Goal: Task Accomplishment & Management: Manage account settings

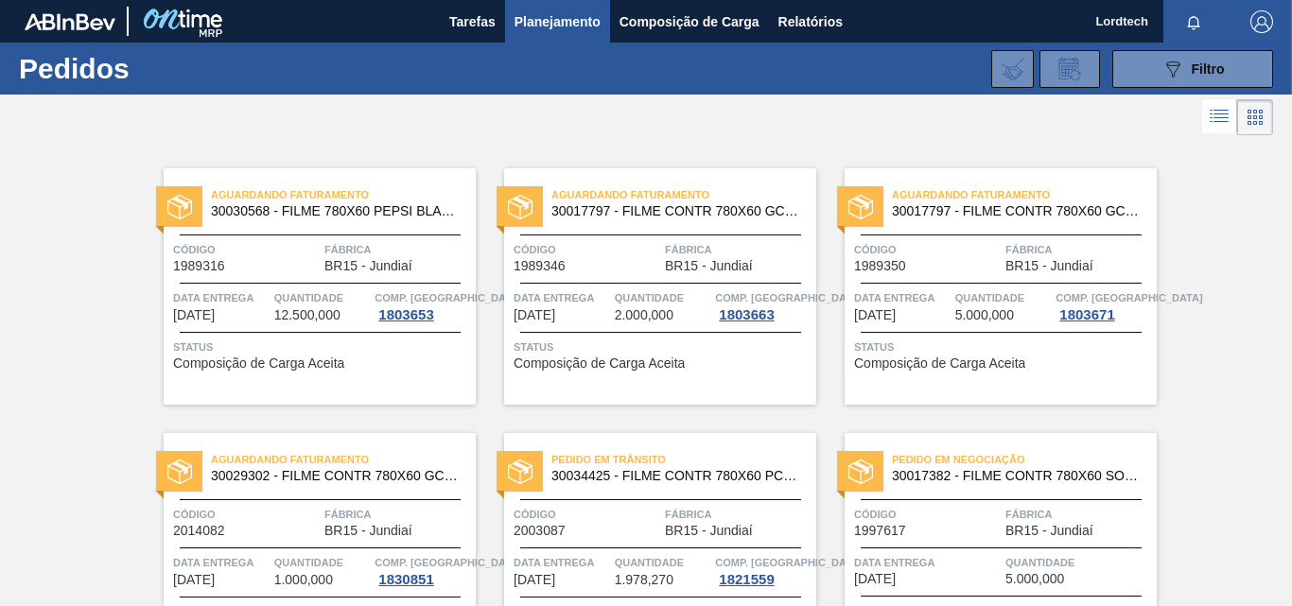
click at [946, 277] on div "Aguardando Faturamento 30017797 - FILME CONTR 780X60 GCA ZERO 350ML NIV22 Códig…" at bounding box center [1001, 286] width 312 height 237
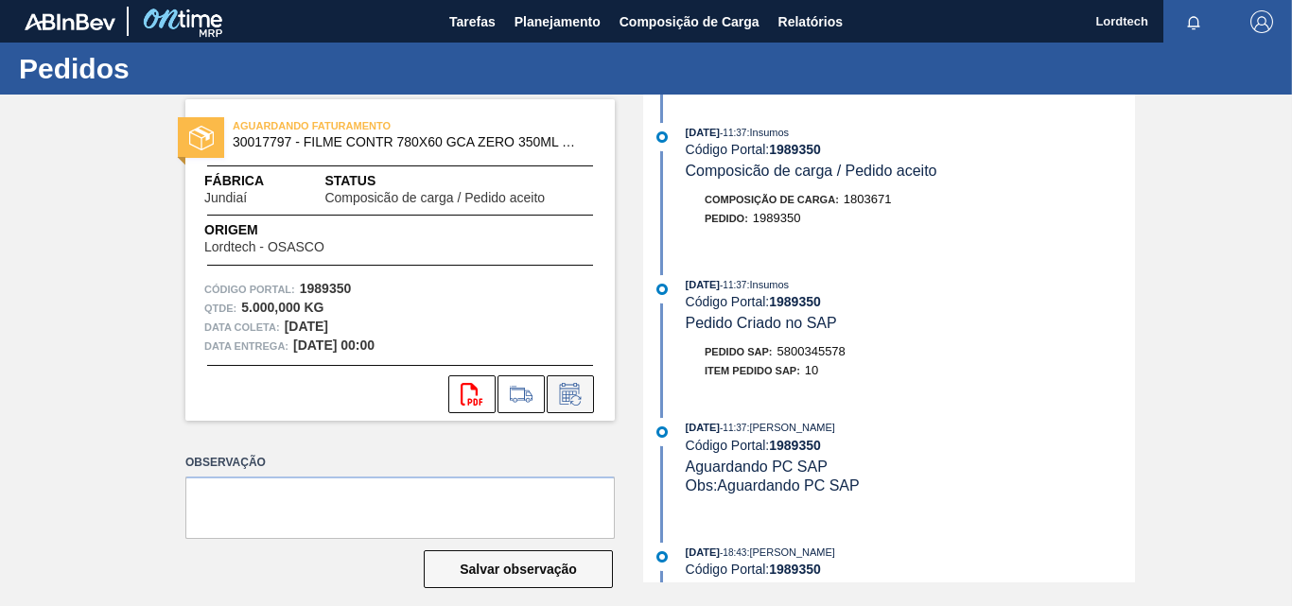
click at [573, 393] on icon at bounding box center [570, 394] width 30 height 23
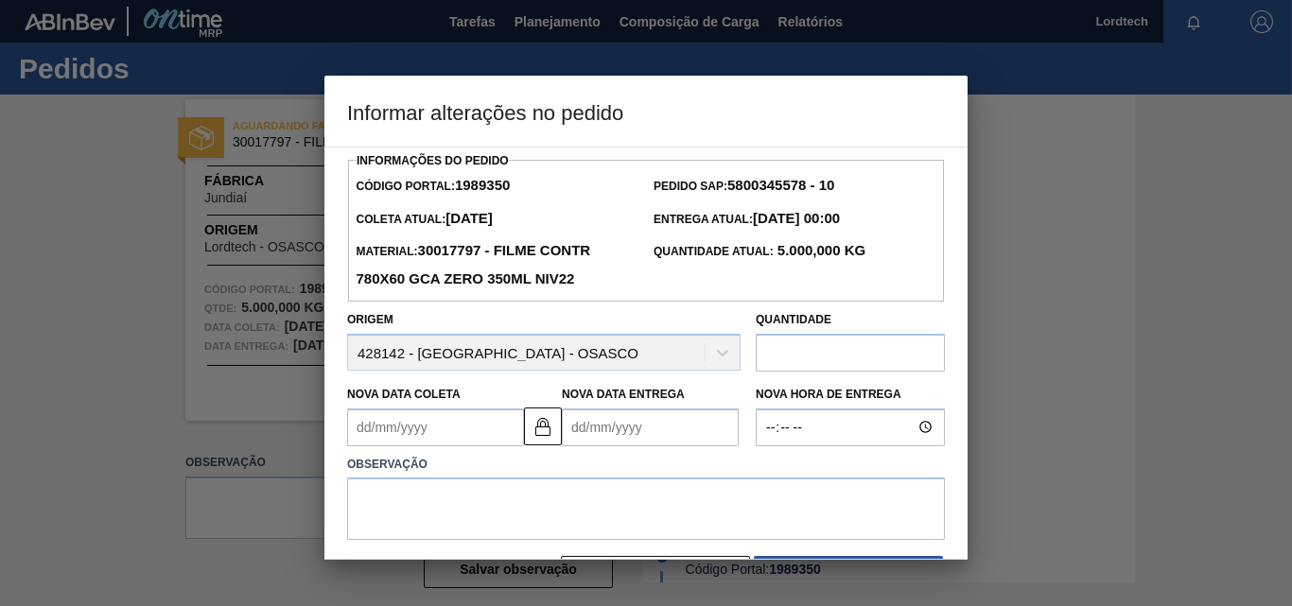
click at [476, 430] on Coleta1989350 "Nova Data Coleta" at bounding box center [435, 428] width 177 height 38
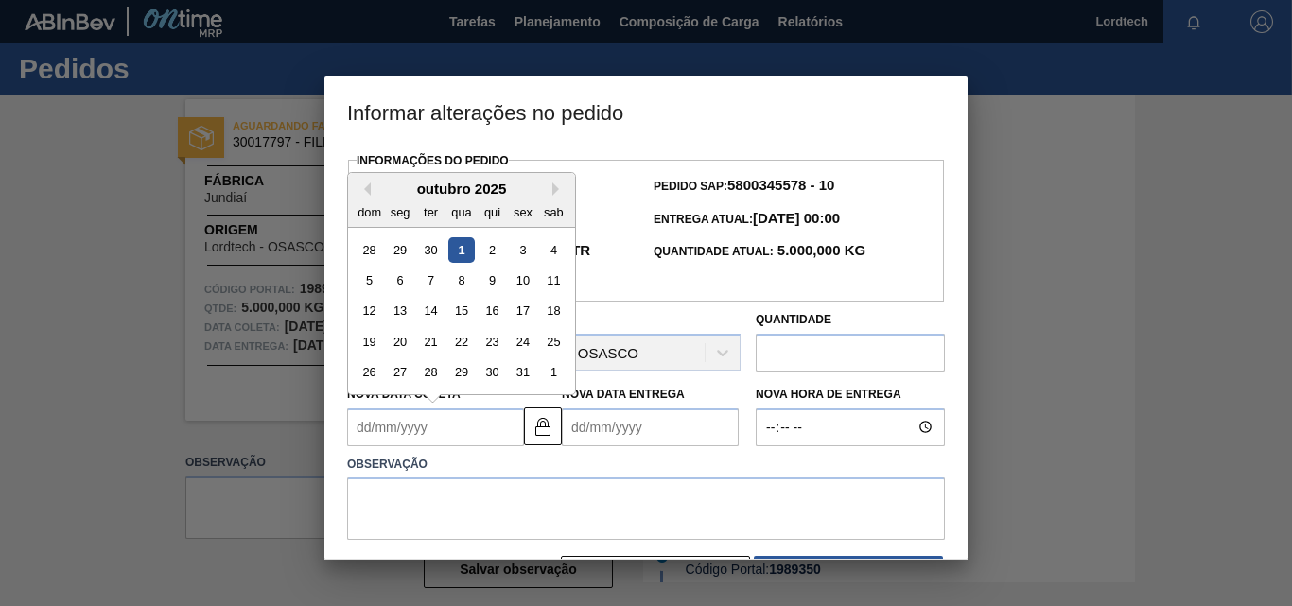
click at [461, 253] on div "1" at bounding box center [461, 250] width 26 height 26
type Coleta1989350 "[DATE]"
type Entrega1989350 "[DATE]"
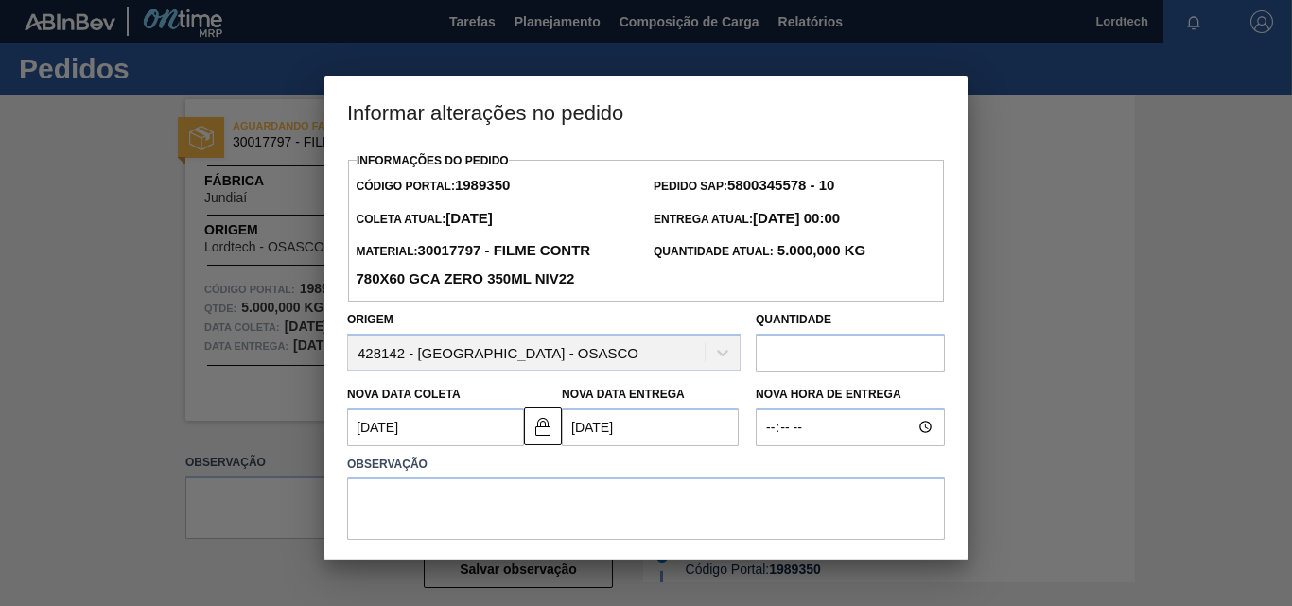
click at [466, 433] on Coleta1989350 "[DATE]" at bounding box center [435, 428] width 177 height 38
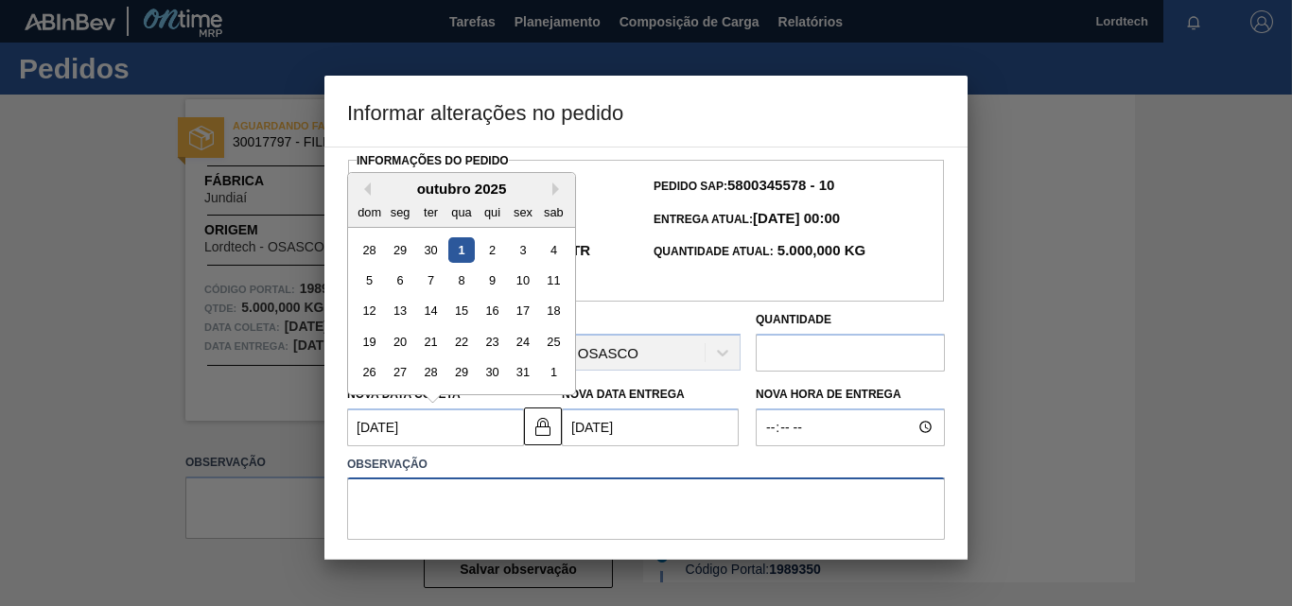
click at [465, 509] on textarea at bounding box center [646, 509] width 598 height 62
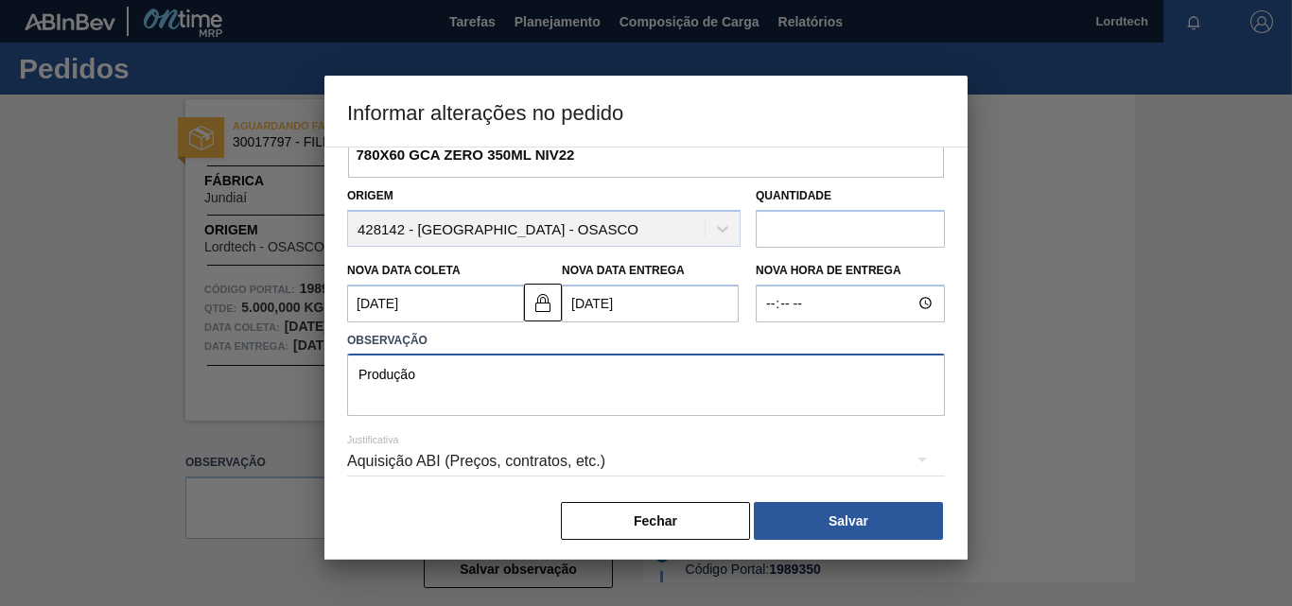
scroll to position [133, 0]
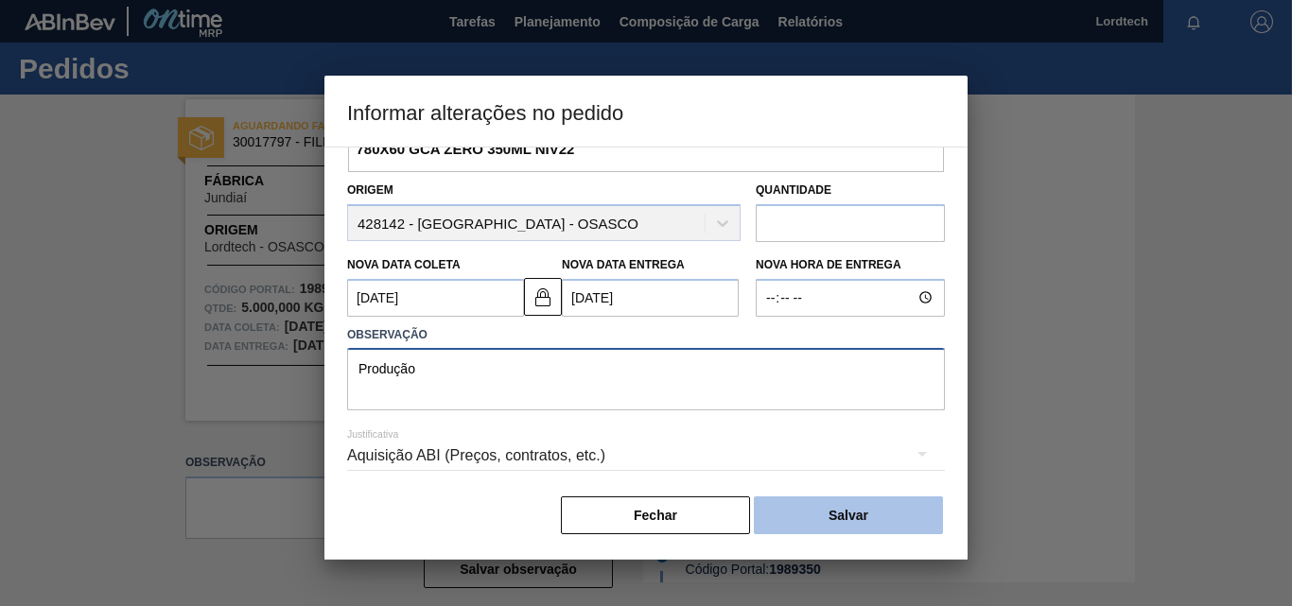
type textarea "Produção"
click at [845, 504] on button "Salvar" at bounding box center [848, 516] width 189 height 38
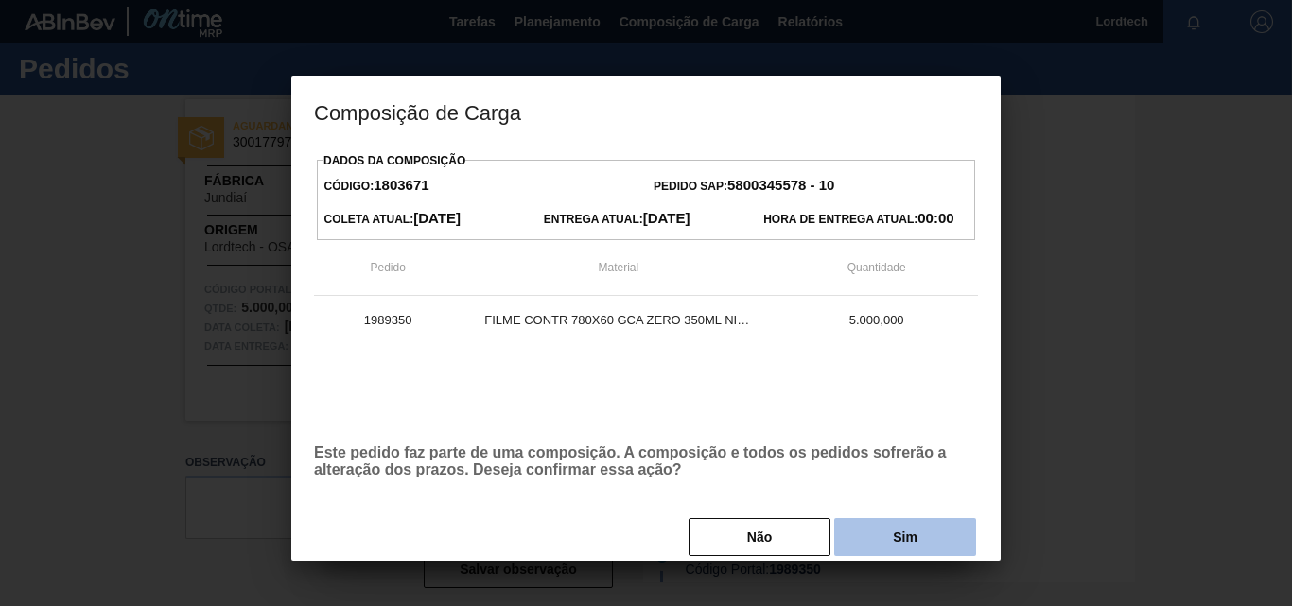
click at [909, 531] on button "Sim" at bounding box center [905, 537] width 142 height 38
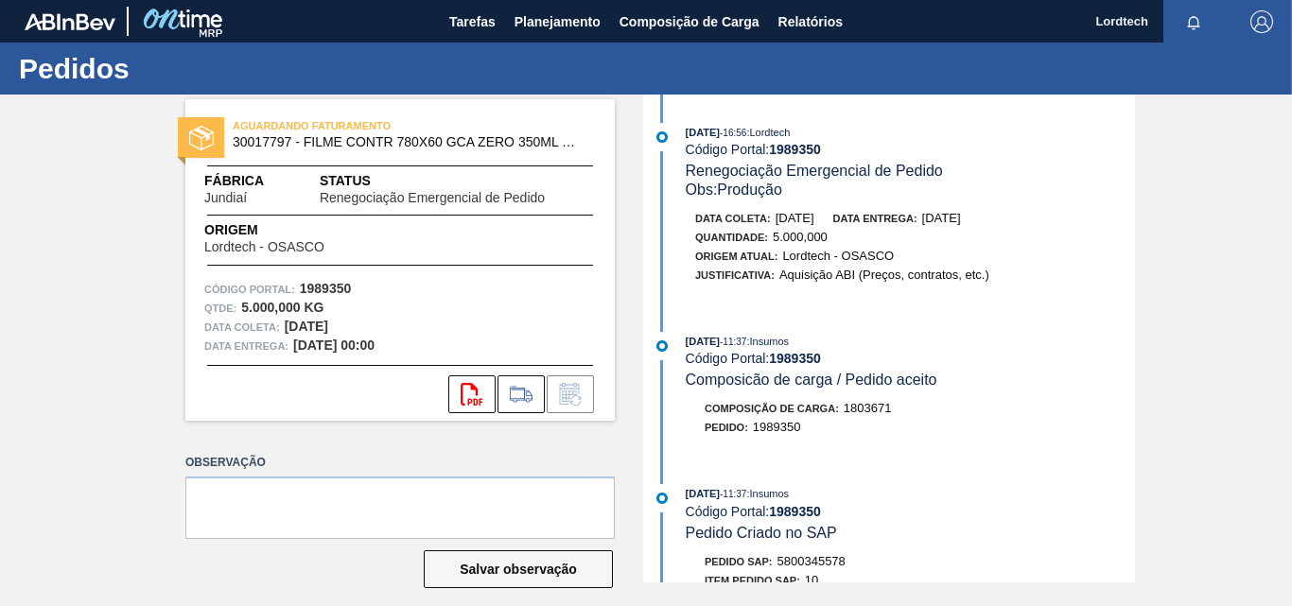
click at [928, 341] on div "[DATE] 11:37 : Insumos" at bounding box center [910, 341] width 449 height 19
click at [587, 25] on span "Planejamento" at bounding box center [558, 21] width 86 height 23
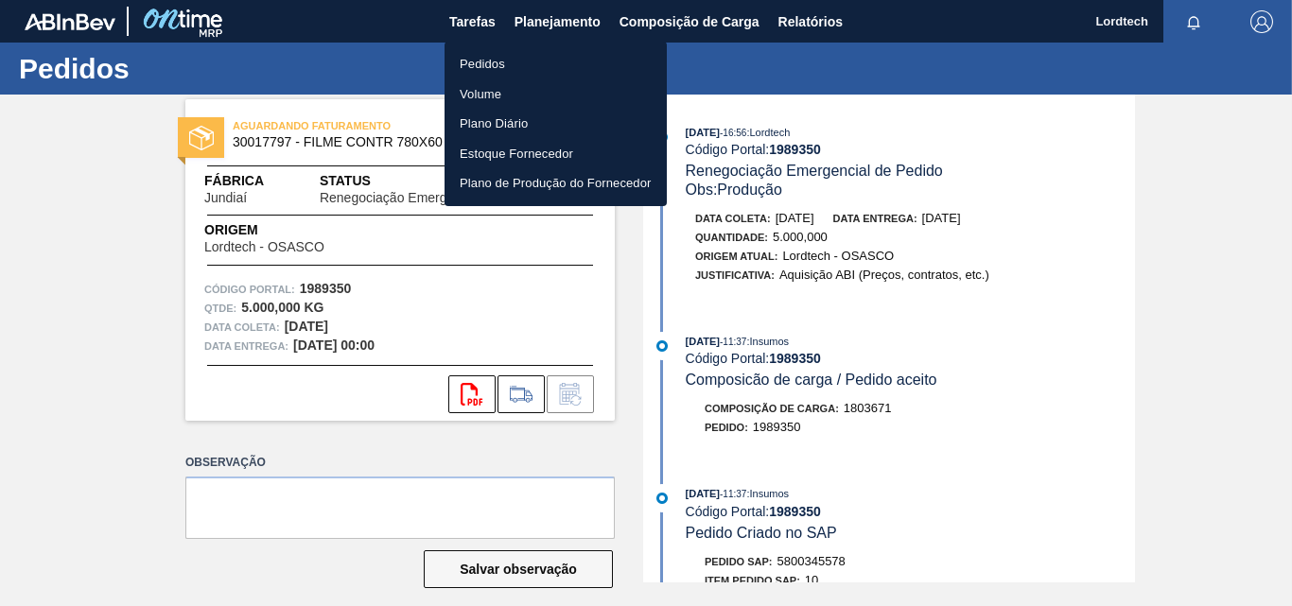
click at [493, 56] on li "Pedidos" at bounding box center [556, 64] width 222 height 30
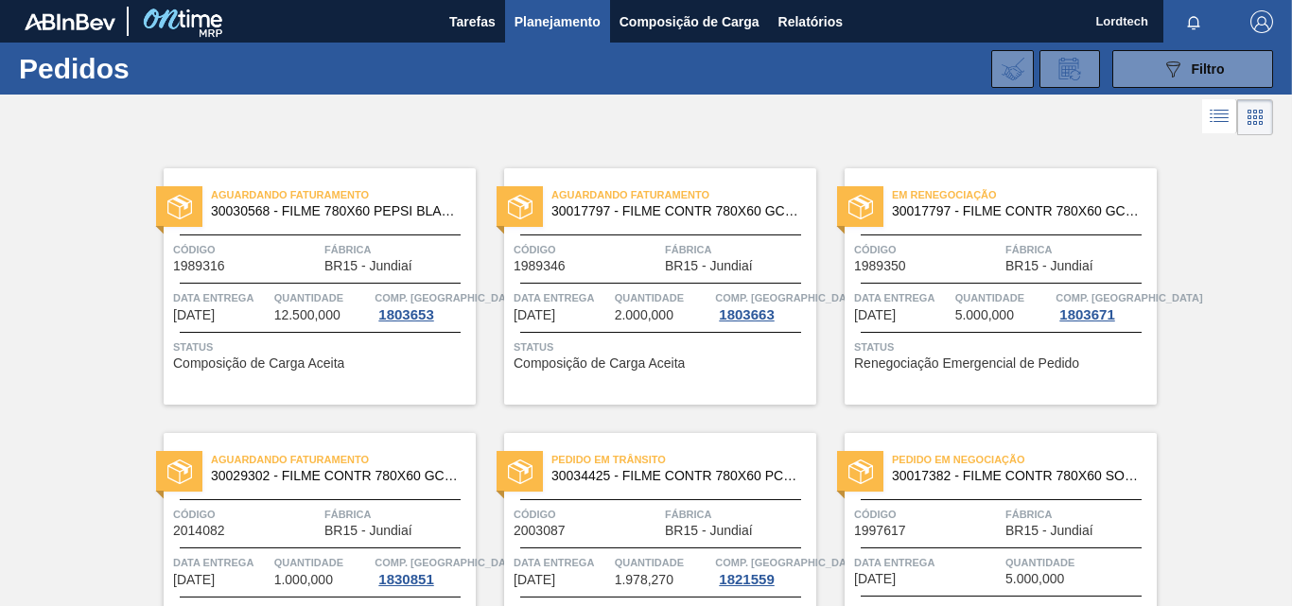
click at [664, 326] on div "Aguardando Faturamento 30017797 - FILME CONTR 780X60 GCA ZERO 350ML NIV22 Códig…" at bounding box center [660, 286] width 312 height 237
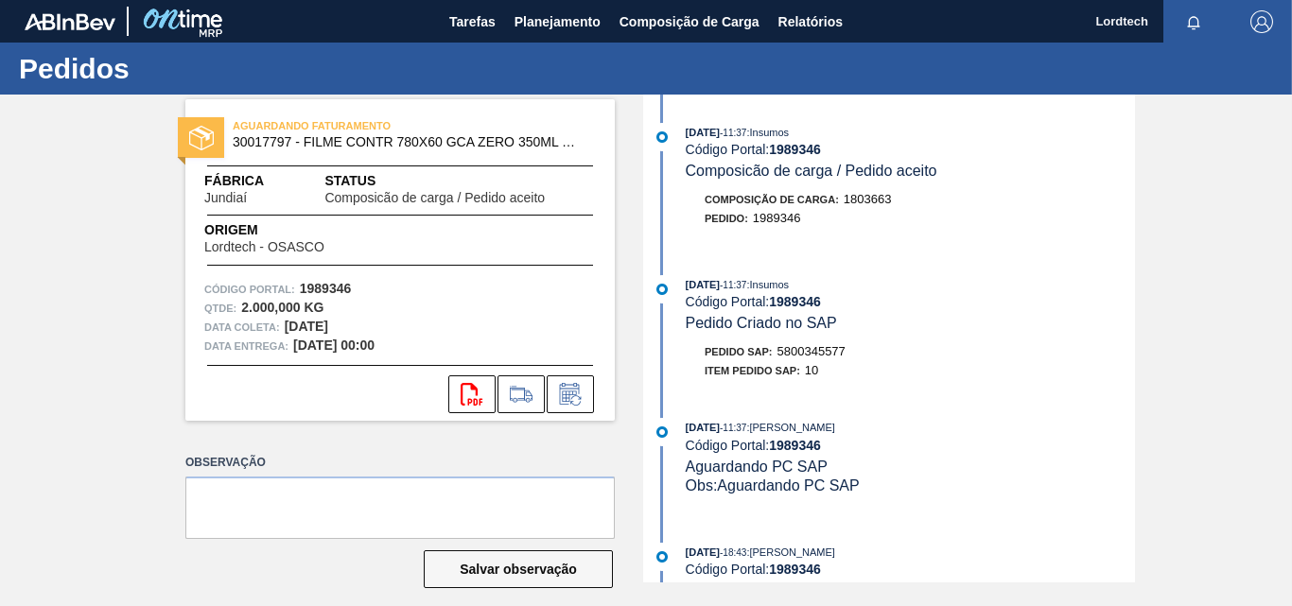
click at [1104, 261] on div "[DATE] 11:37 : Insumos Código Portal: 1989346 Composicão de carga / Pedido acei…" at bounding box center [891, 339] width 487 height 488
click at [575, 389] on icon at bounding box center [570, 394] width 20 height 22
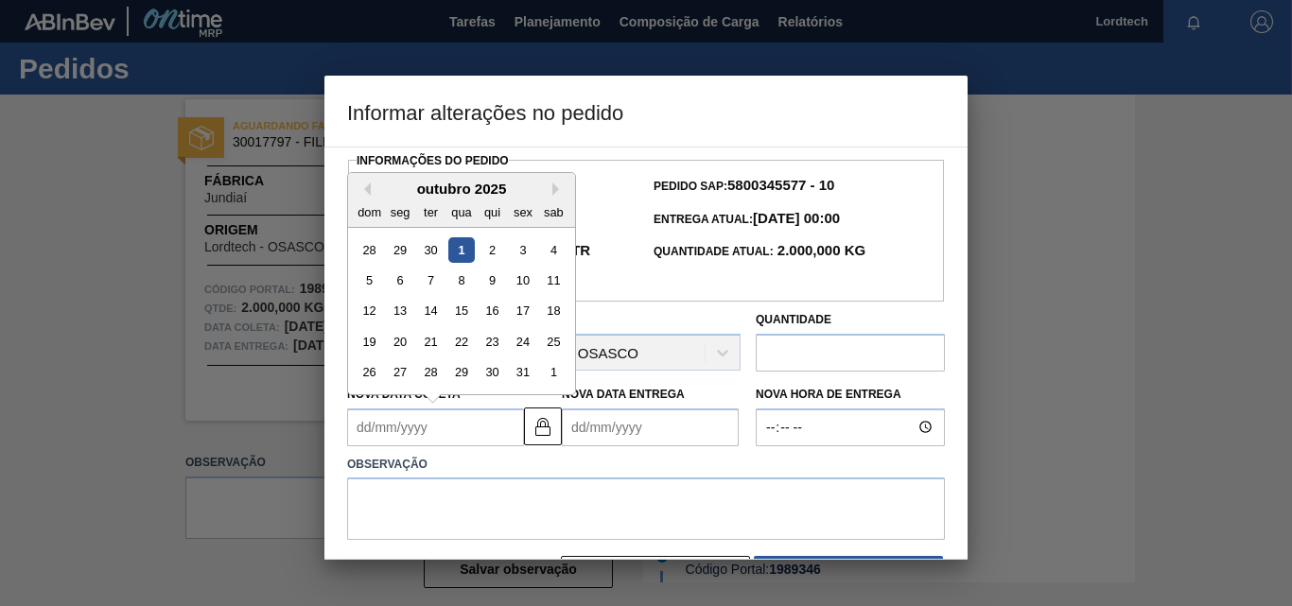
click at [452, 435] on Coleta1989346 "Nova Data Coleta" at bounding box center [435, 428] width 177 height 38
click at [498, 258] on div "2" at bounding box center [493, 250] width 26 height 26
type Coleta1989346 "[DATE]"
type Entrega1989346 "[DATE]"
click at [469, 444] on Coleta1989346 "[DATE]" at bounding box center [435, 428] width 177 height 38
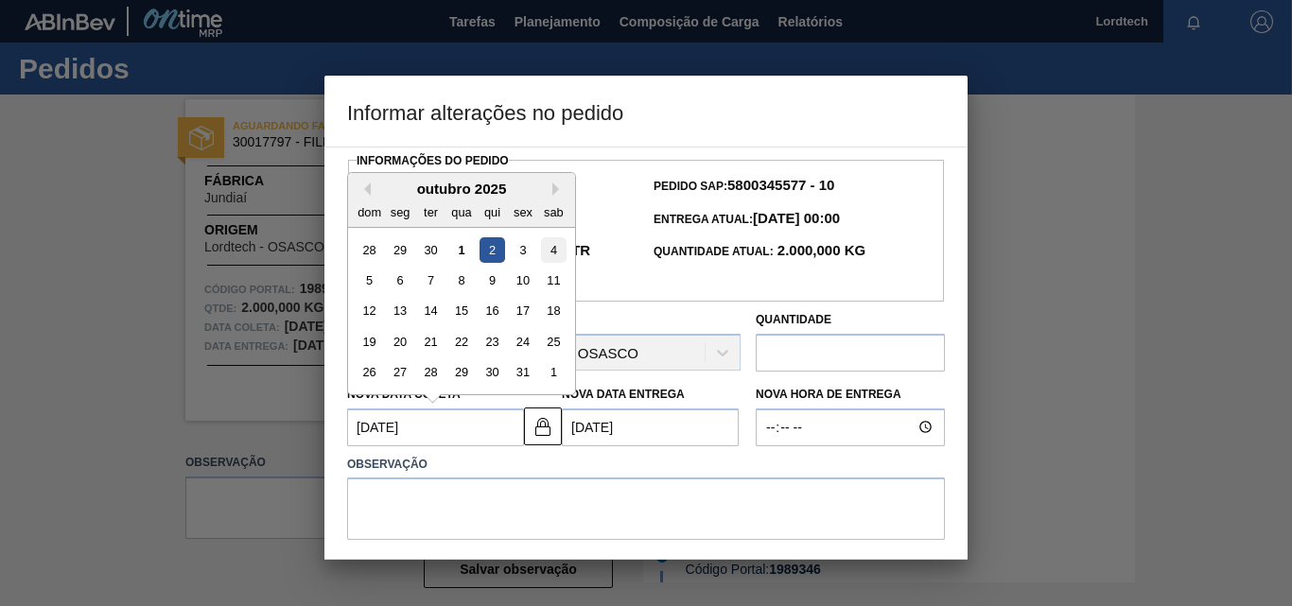
click at [552, 254] on div "4" at bounding box center [554, 250] width 26 height 26
type Coleta1989346 "[DATE]"
type Entrega1989346 "[DATE]"
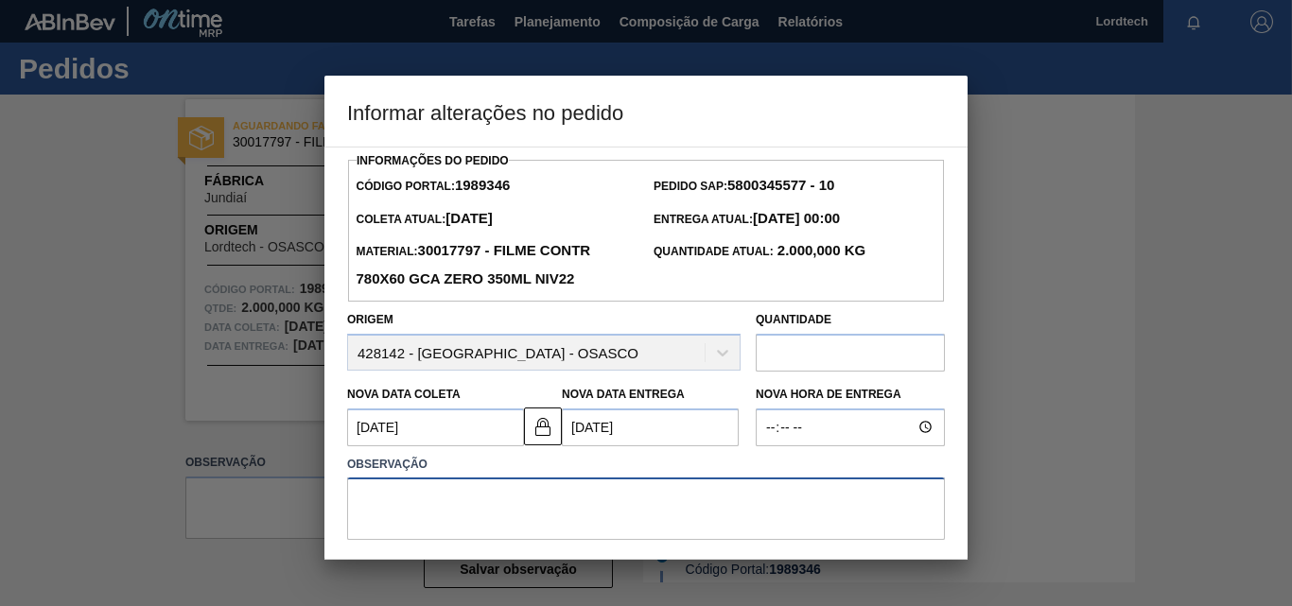
click at [408, 509] on textarea at bounding box center [646, 509] width 598 height 62
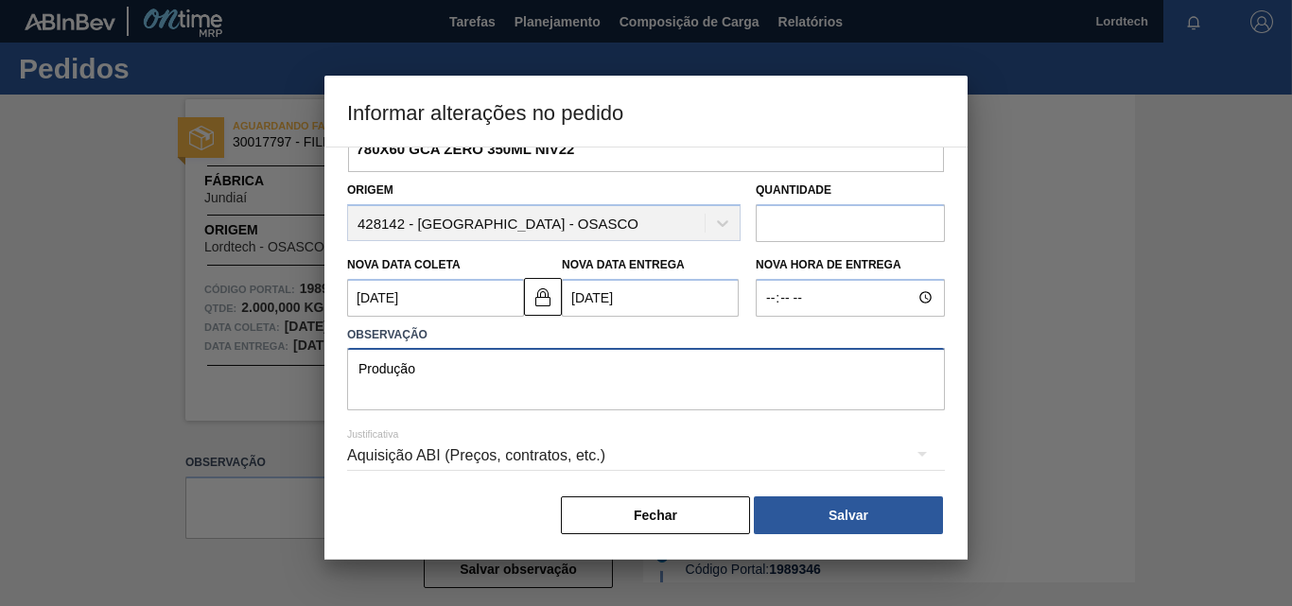
scroll to position [133, 0]
type textarea "Produção"
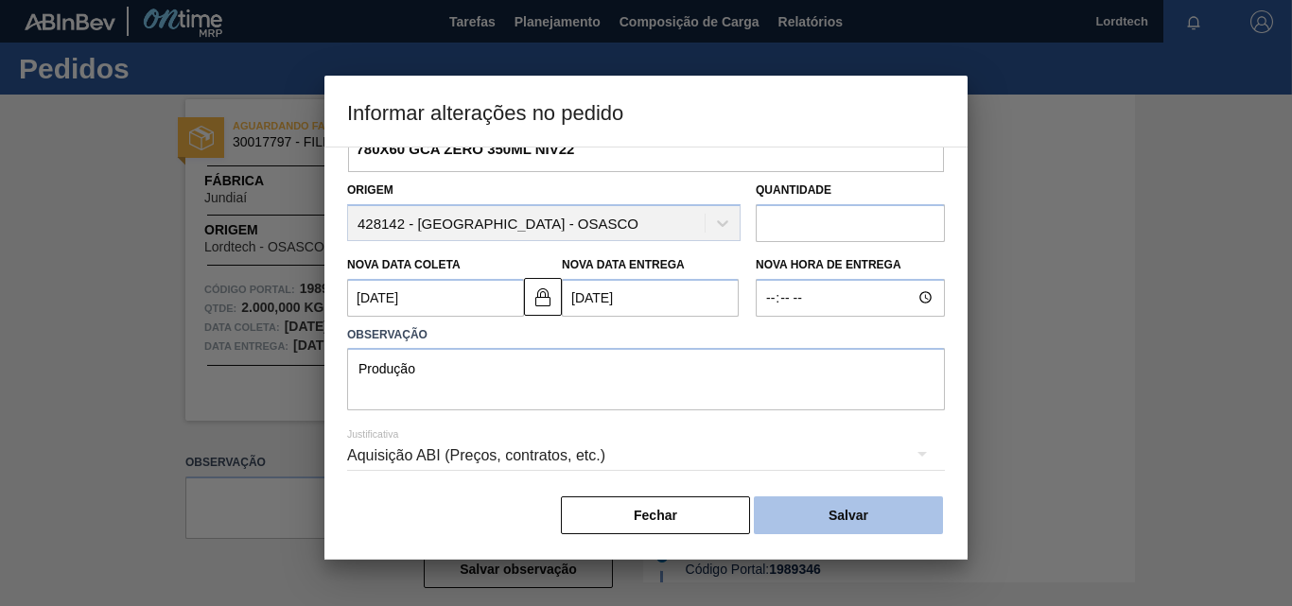
click at [854, 511] on button "Salvar" at bounding box center [848, 516] width 189 height 38
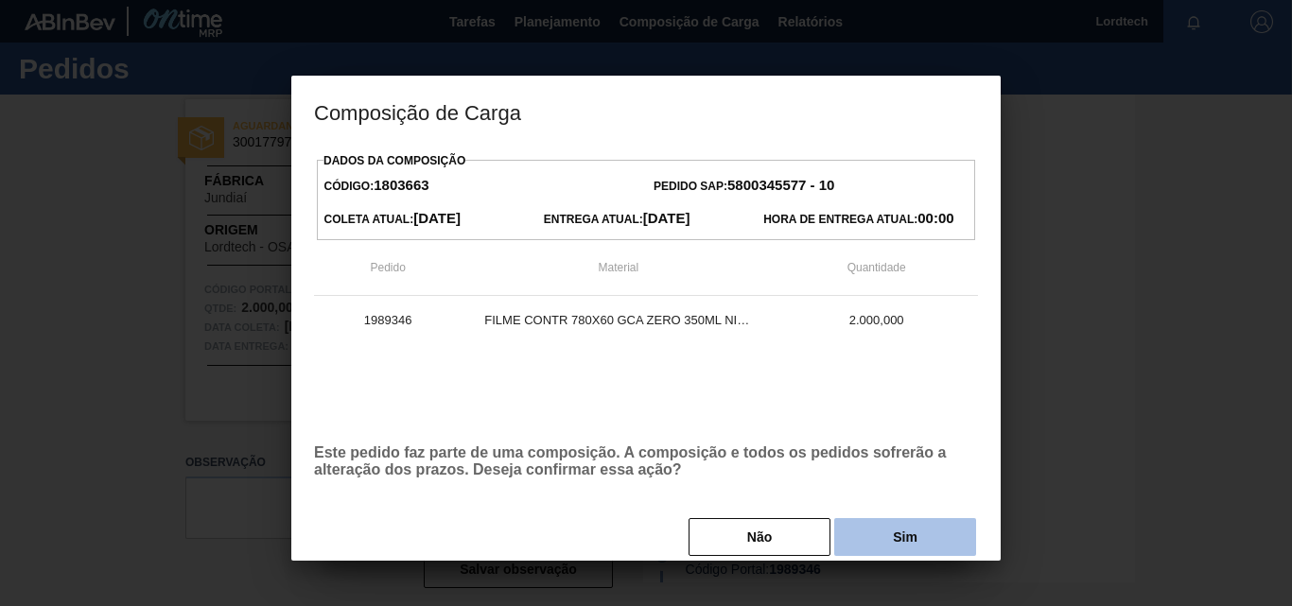
click at [885, 530] on button "Sim" at bounding box center [905, 537] width 142 height 38
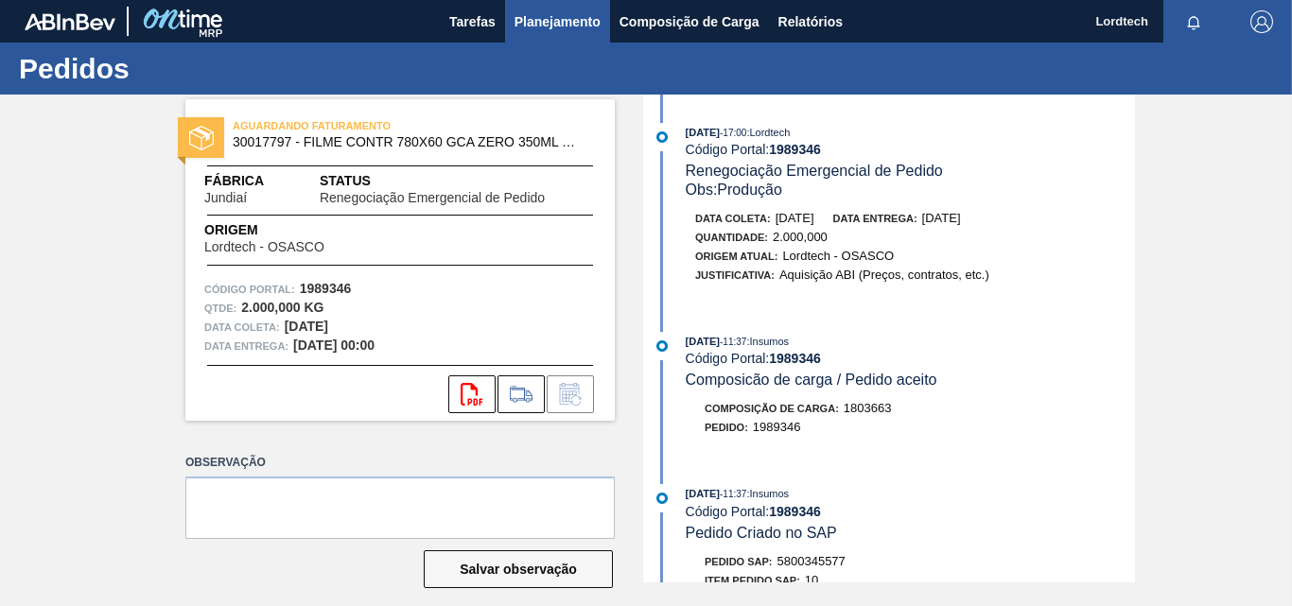
click at [574, 22] on span "Planejamento" at bounding box center [558, 21] width 86 height 23
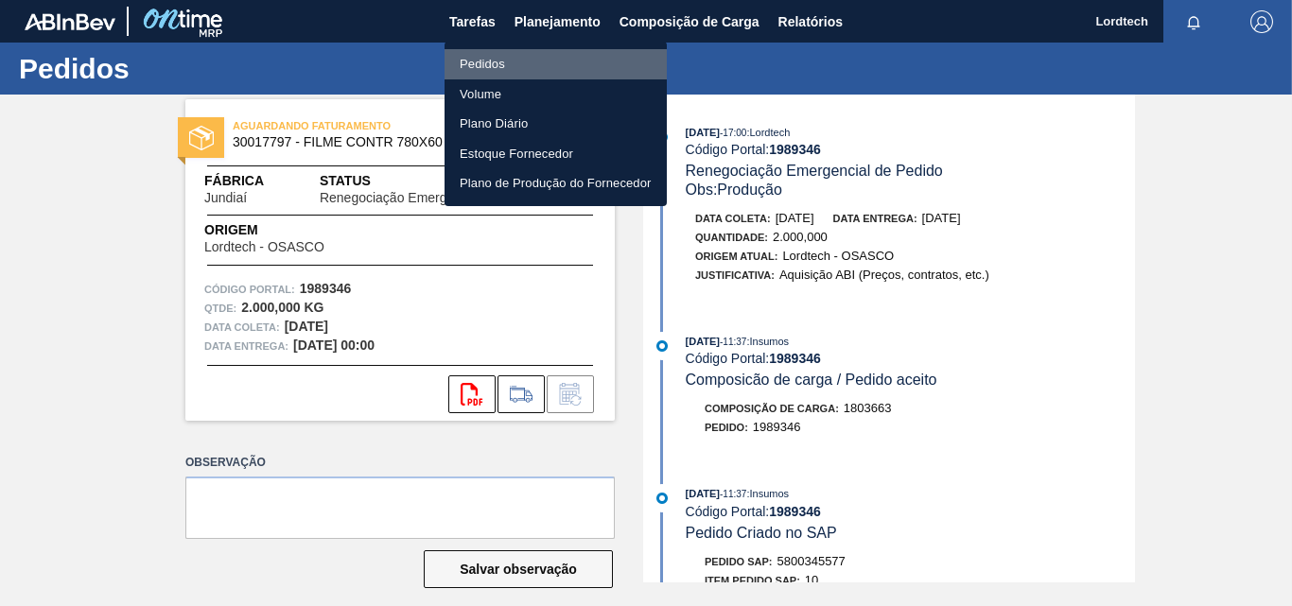
click at [489, 64] on li "Pedidos" at bounding box center [556, 64] width 222 height 30
